Goal: Information Seeking & Learning: Check status

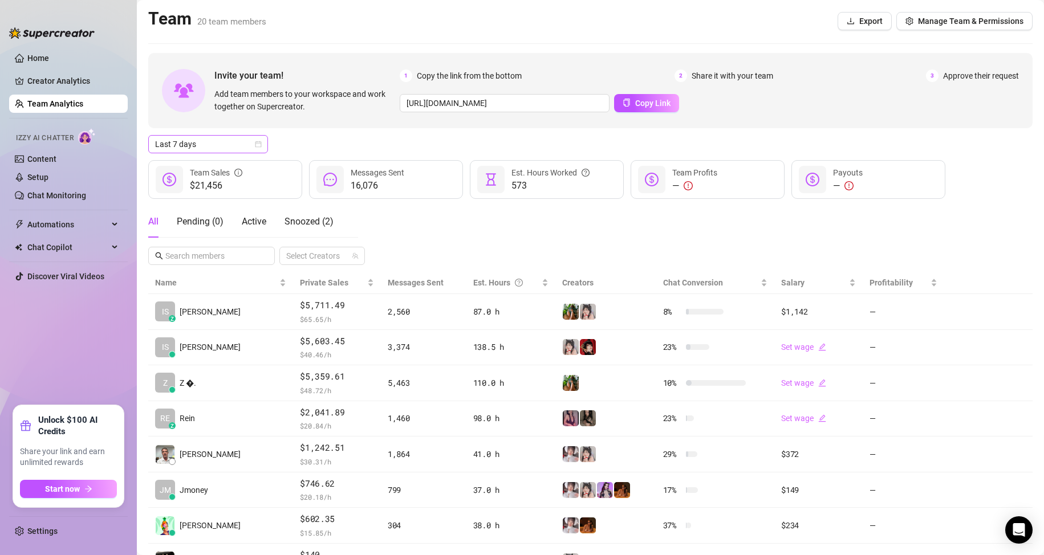
click at [251, 144] on span "Last 7 days" at bounding box center [208, 144] width 106 height 17
click at [197, 233] on div "Custom date" at bounding box center [208, 240] width 115 height 18
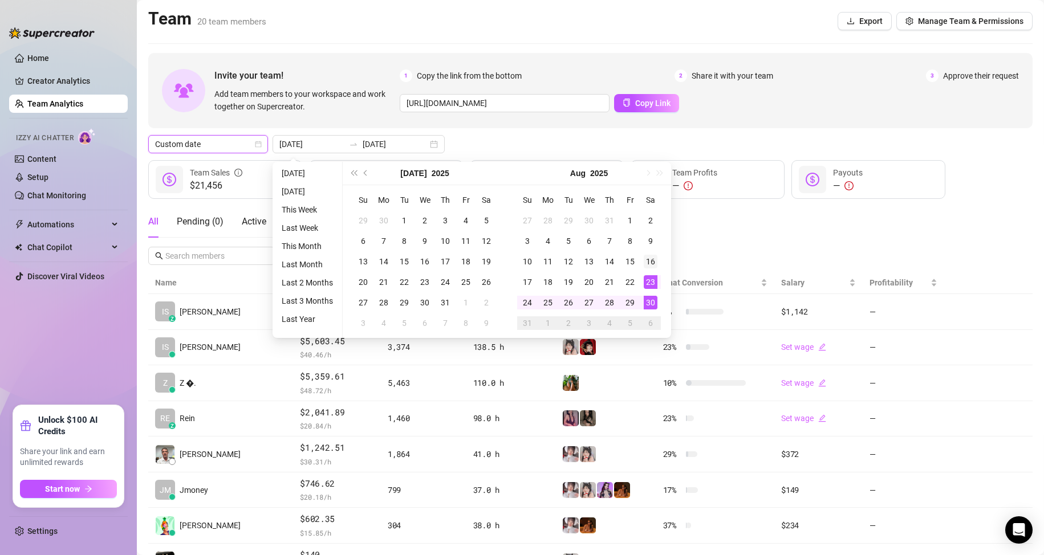
type input "2025-08-16"
click at [652, 265] on div "16" at bounding box center [651, 262] width 14 height 14
type input "2025-08-30"
click at [647, 301] on div "30" at bounding box center [651, 303] width 14 height 14
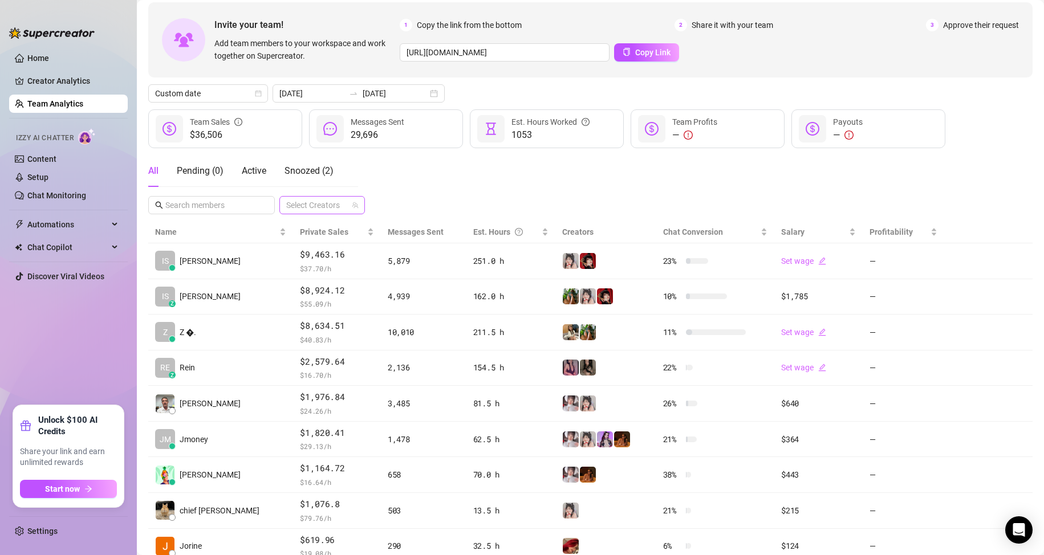
scroll to position [57, 0]
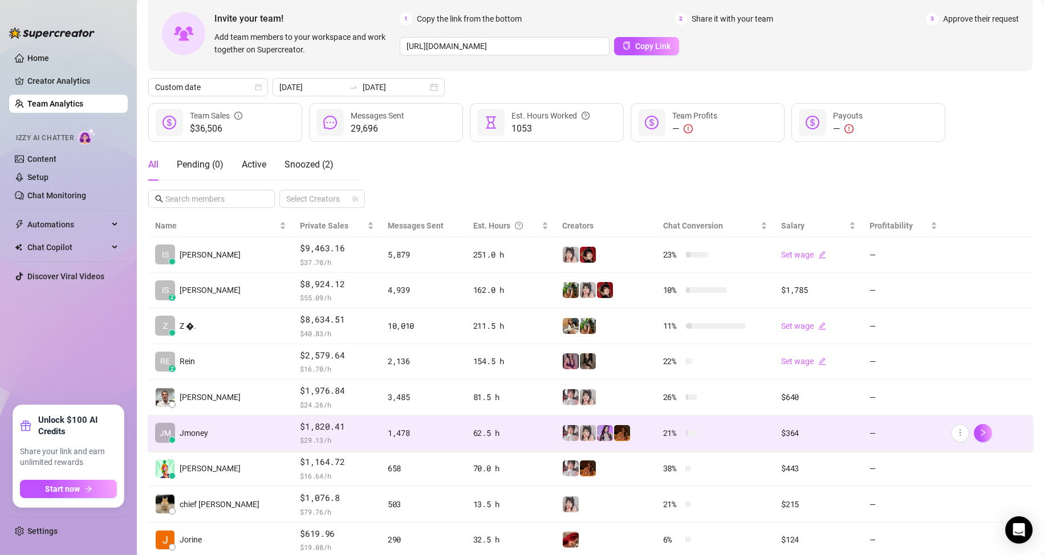
click at [213, 428] on td "JM Jmoney" at bounding box center [220, 434] width 145 height 36
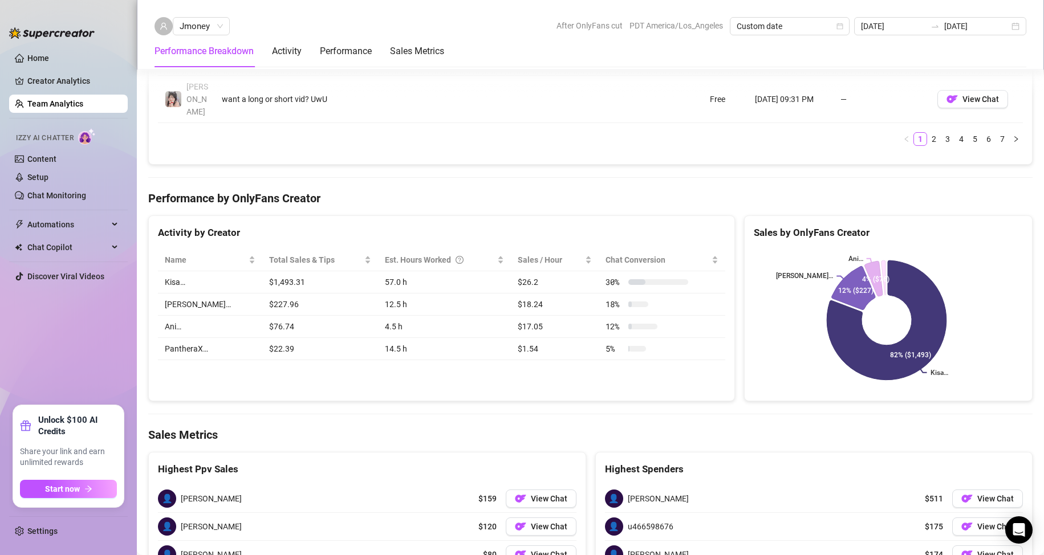
scroll to position [1148, 0]
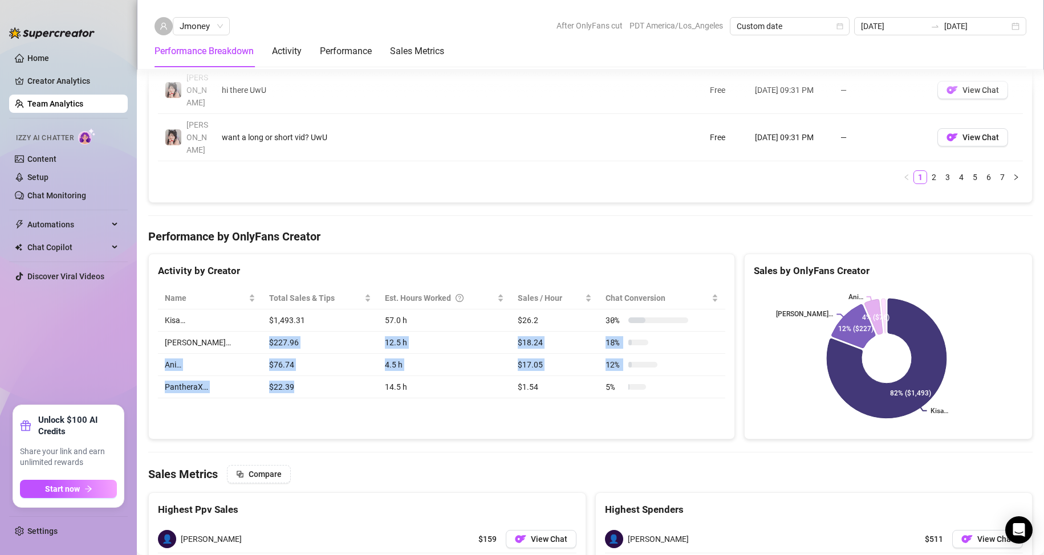
drag, startPoint x: 239, startPoint y: 243, endPoint x: 274, endPoint y: 295, distance: 62.8
click at [274, 310] on tbody "Kisa… $1,493.31 57.0 h $26.2 30 % Rosie… $227.96 12.5 h $18.24 18 % Ani… $76.74…" at bounding box center [441, 354] width 567 height 89
copy tbody "$227.96 12.5 h $18.24 18 % Ani… $76.74 4.5 h $17.05 12 % PantheraX… $22.39"
click at [608, 338] on div "Activity by Creator Name Total Sales & Tips Est. Hours Worked Sales / Hour Chat…" at bounding box center [441, 347] width 587 height 186
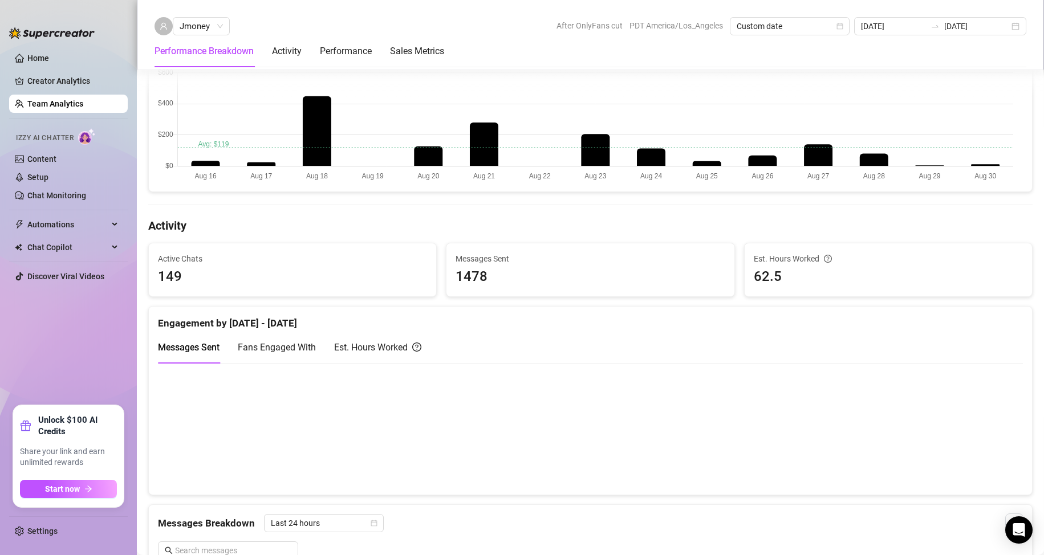
scroll to position [356, 0]
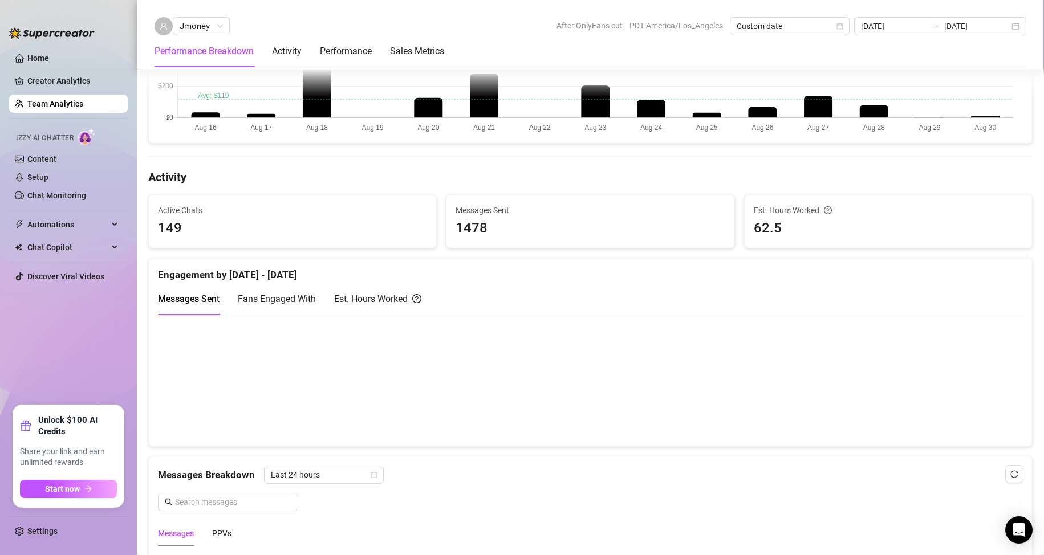
click at [379, 304] on div "Est. Hours Worked" at bounding box center [377, 299] width 87 height 14
click at [200, 298] on span "Messages Sent" at bounding box center [189, 299] width 62 height 11
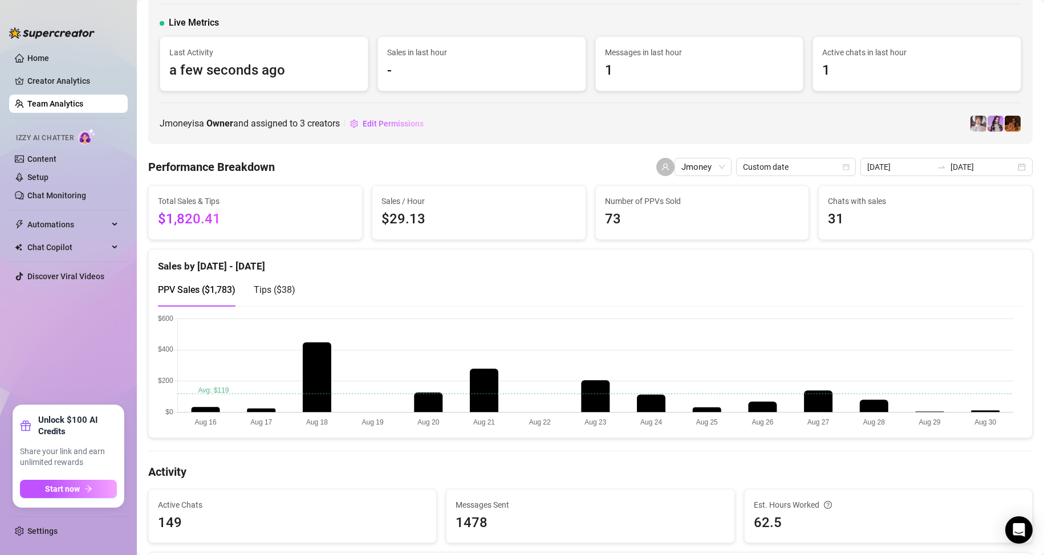
scroll to position [14, 0]
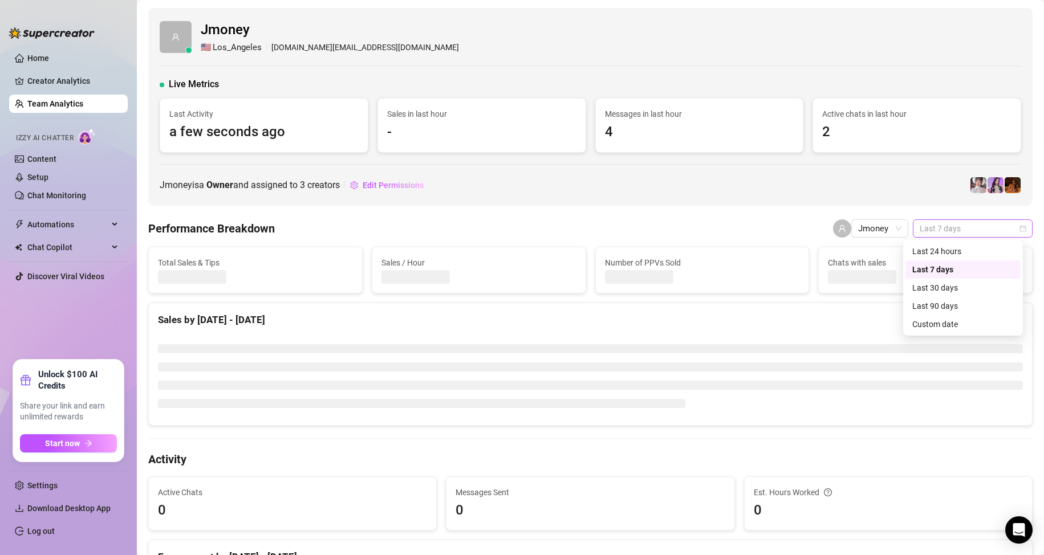
click at [962, 233] on span "Last 7 days" at bounding box center [973, 228] width 106 height 17
click at [936, 322] on div "Custom date" at bounding box center [963, 324] width 102 height 13
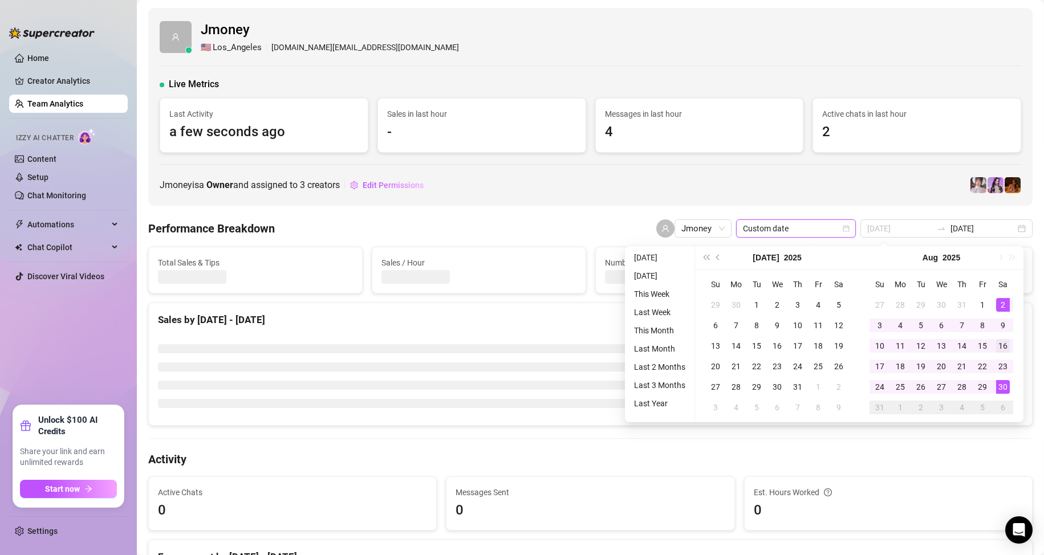
type input "2025-08-16"
click at [1006, 343] on div "16" at bounding box center [1003, 346] width 14 height 14
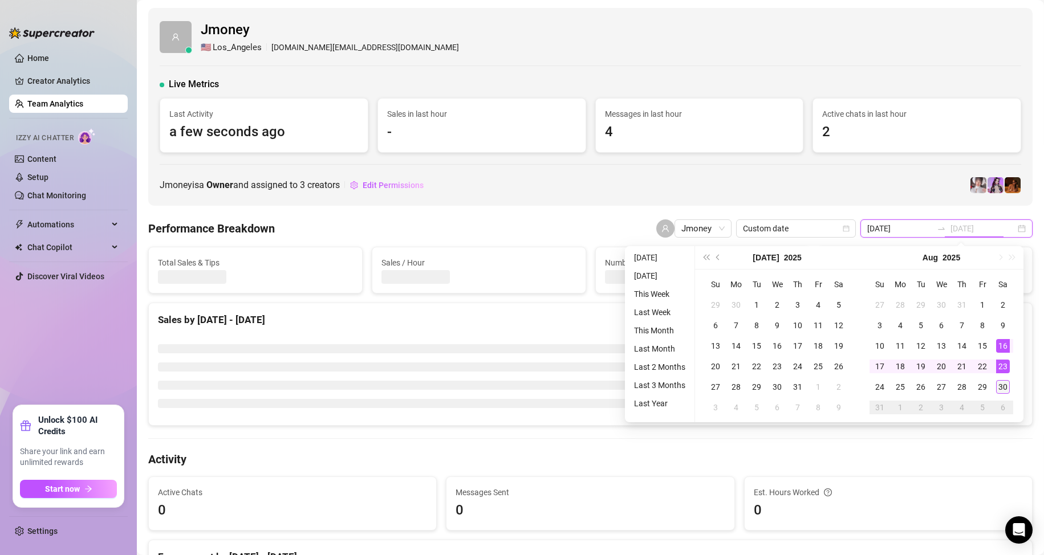
type input "2025-08-23"
type input "2025-08-30"
click at [1005, 389] on div "30" at bounding box center [1003, 387] width 14 height 14
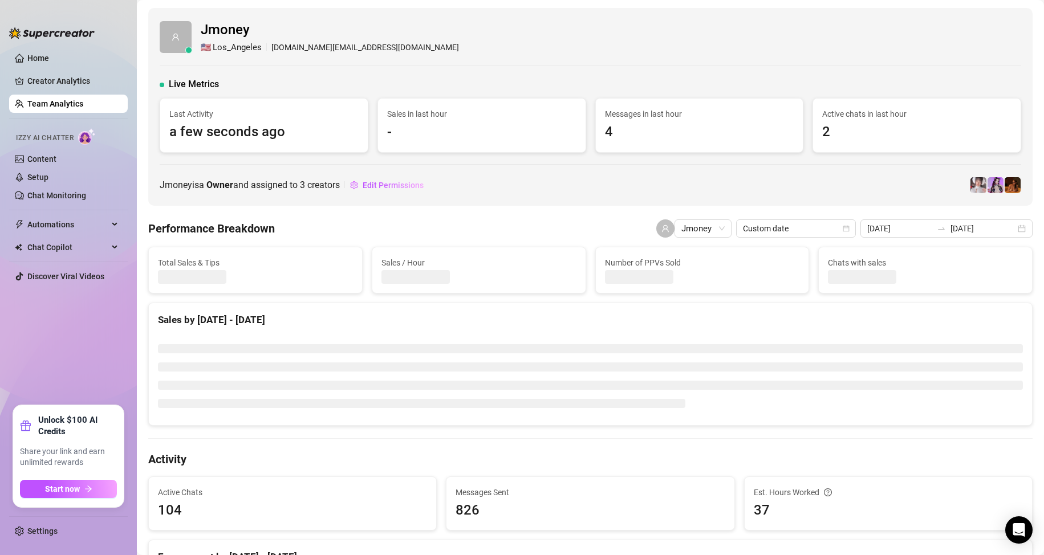
drag, startPoint x: 887, startPoint y: 176, endPoint x: 874, endPoint y: 184, distance: 15.8
click at [881, 180] on div "Jmoney is a Owner and assigned to 3 creators Edit Permissions" at bounding box center [591, 185] width 862 height 18
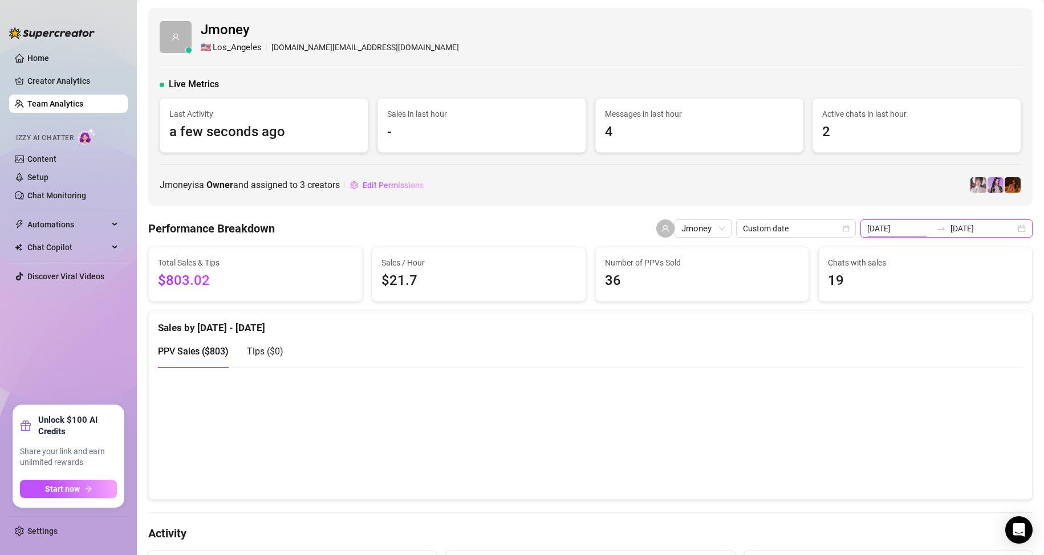
click at [918, 222] on input "2025-08-23" at bounding box center [899, 228] width 65 height 13
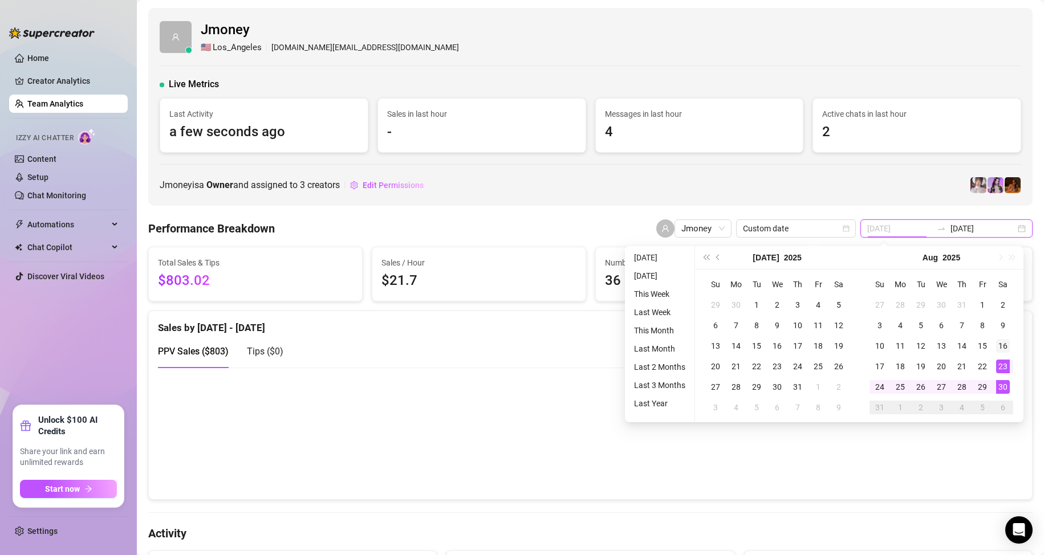
type input "2025-08-16"
click at [1000, 340] on div "16" at bounding box center [1003, 346] width 14 height 14
type input "2025-08-30"
click at [1002, 389] on div "30" at bounding box center [1003, 387] width 14 height 14
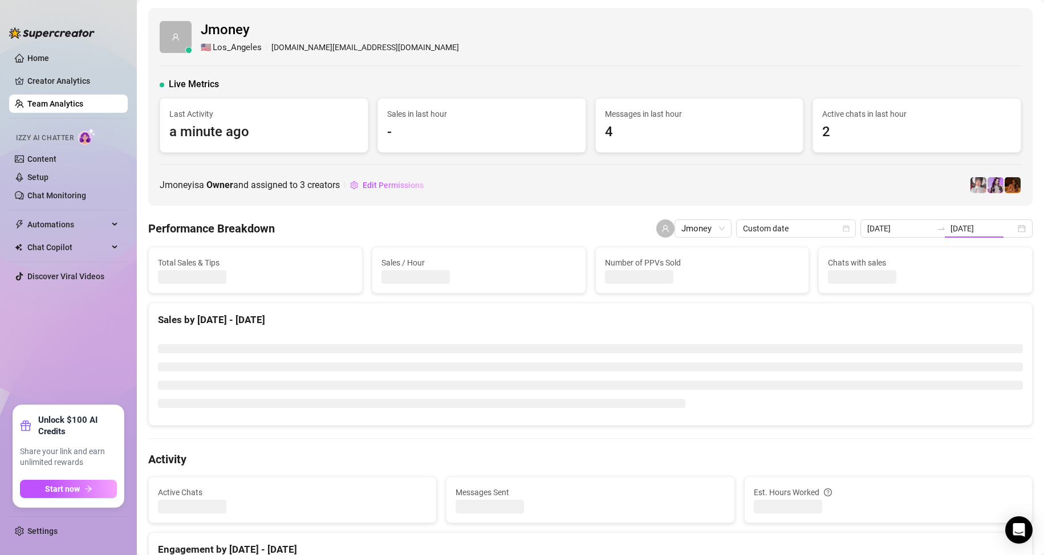
type input "2025-08-16"
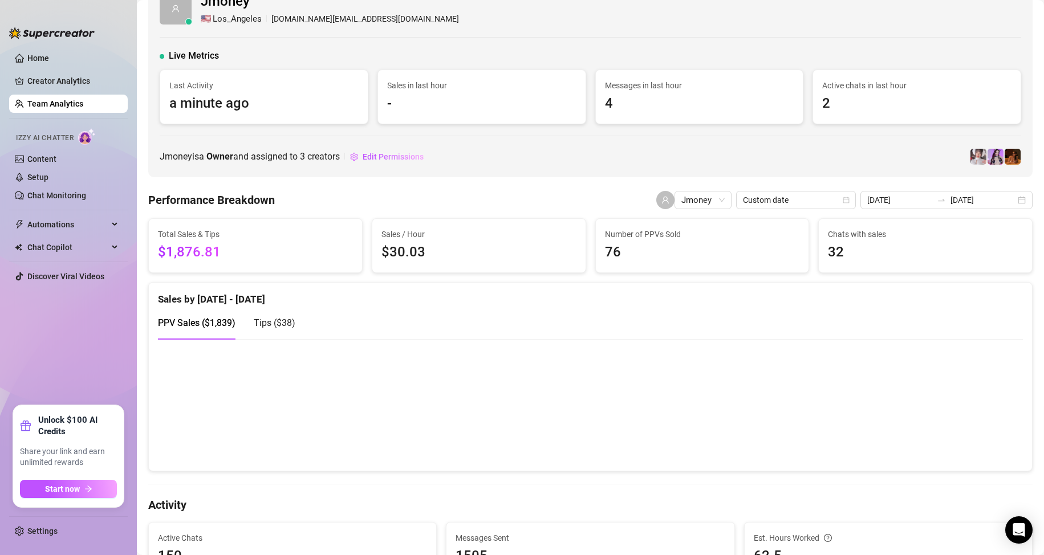
scroll to position [114, 0]
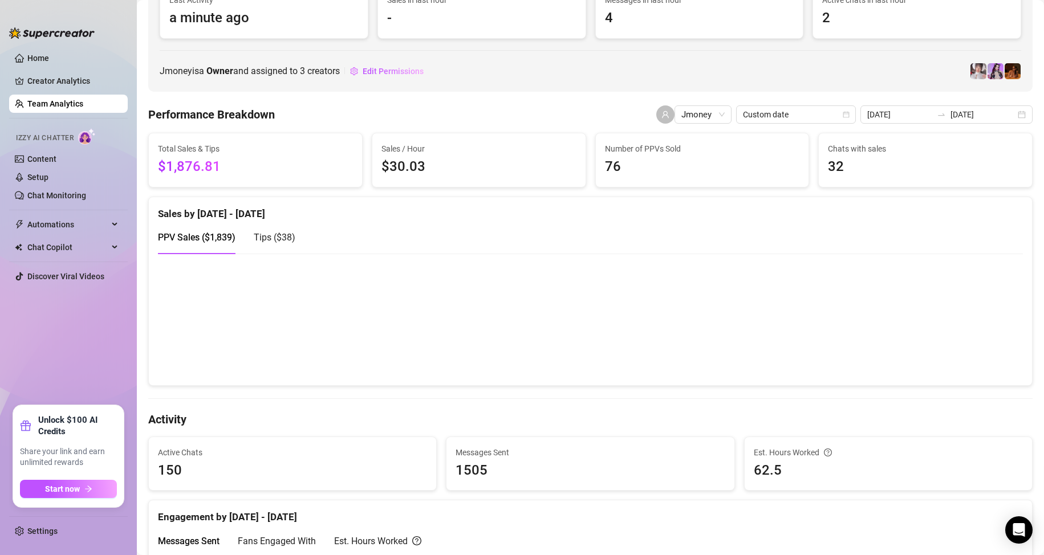
drag, startPoint x: 39, startPoint y: 103, endPoint x: 0, endPoint y: 85, distance: 42.9
click at [40, 104] on link "Team Analytics" at bounding box center [55, 103] width 56 height 9
